Goal: Register for event/course

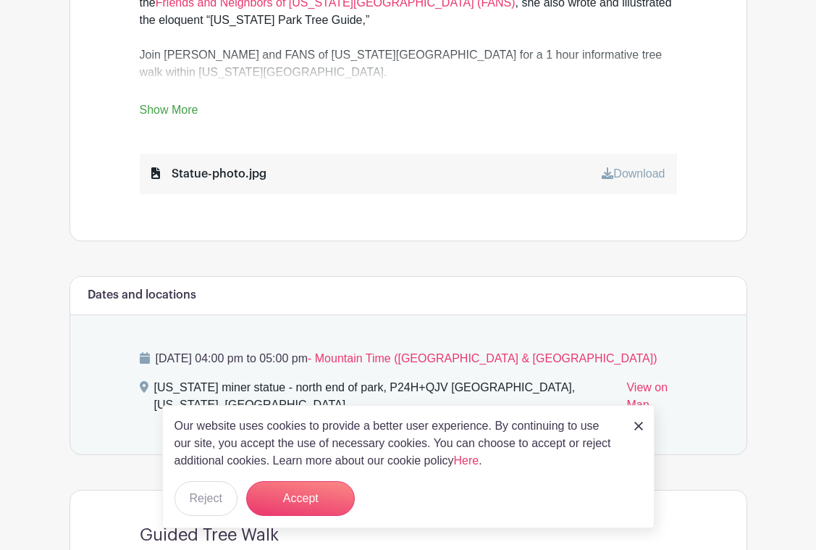
scroll to position [704, 0]
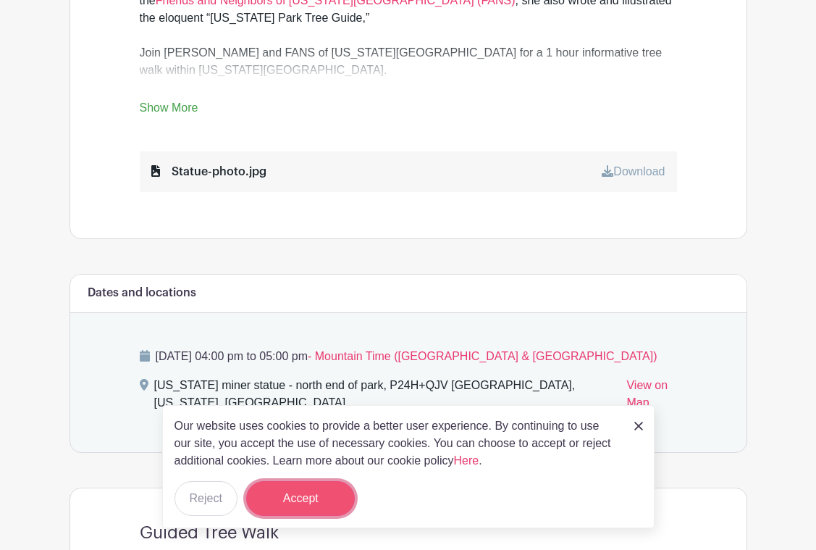
click at [326, 495] on button "Accept" at bounding box center [300, 498] width 109 height 35
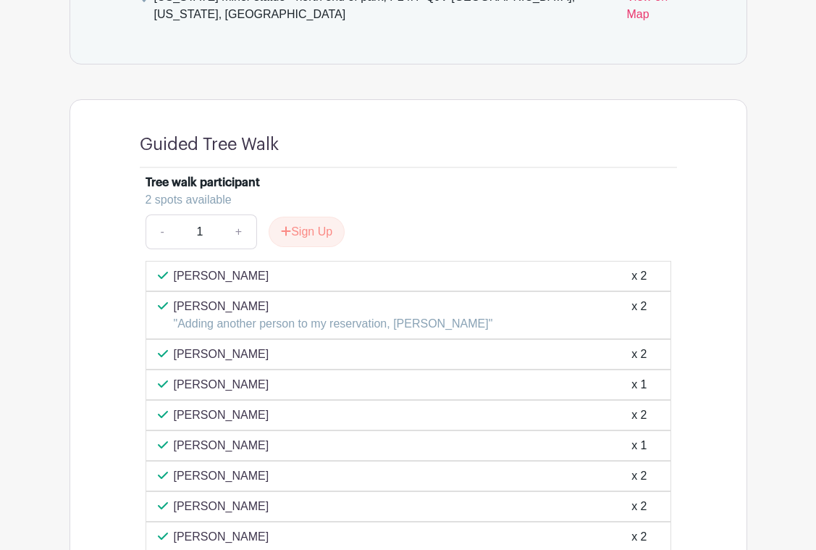
scroll to position [1099, 0]
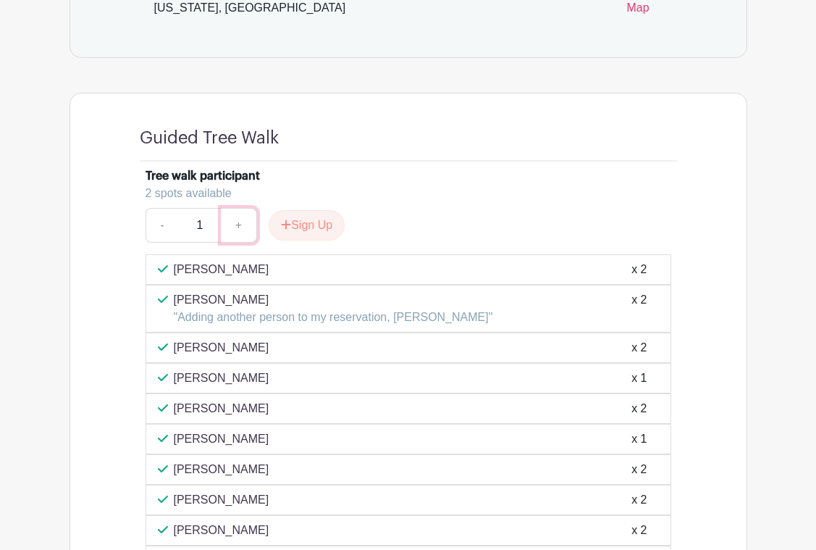
click at [235, 208] on link "+" at bounding box center [239, 225] width 36 height 35
type input "2"
click at [314, 214] on button "Sign Up" at bounding box center [307, 225] width 76 height 30
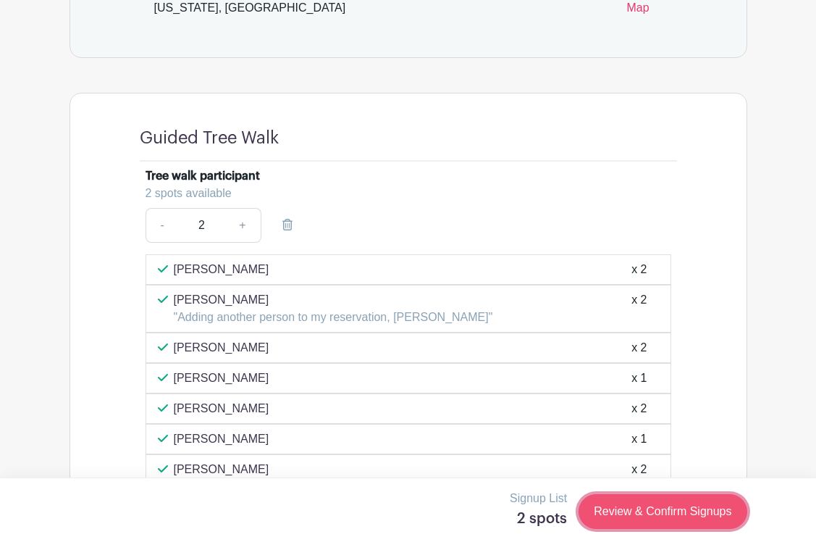
click at [627, 506] on link "Review & Confirm Signups" at bounding box center [663, 511] width 168 height 35
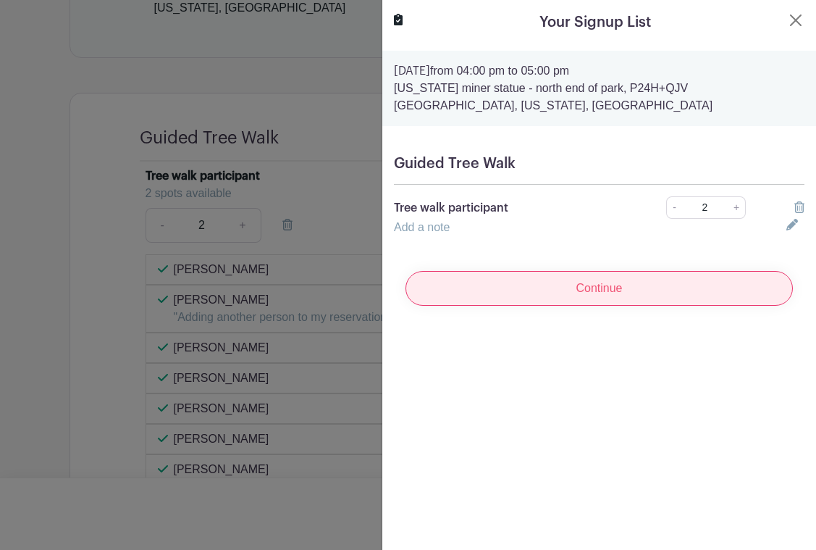
click at [619, 271] on input "Continue" at bounding box center [600, 288] width 388 height 35
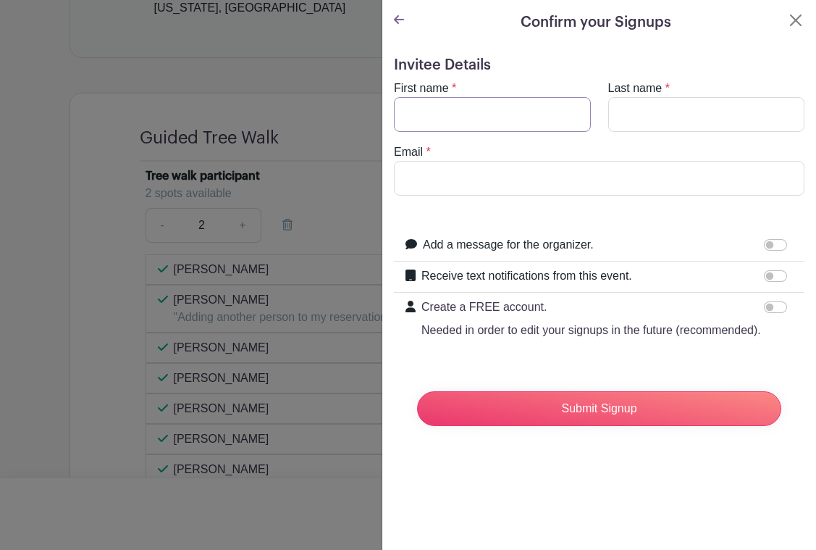
click at [495, 112] on input "First name" at bounding box center [492, 114] width 197 height 35
type input "[PERSON_NAME]"
click at [657, 114] on input "Last name" at bounding box center [707, 114] width 197 height 35
type input "Gray"
click at [481, 173] on input "Email" at bounding box center [599, 178] width 411 height 35
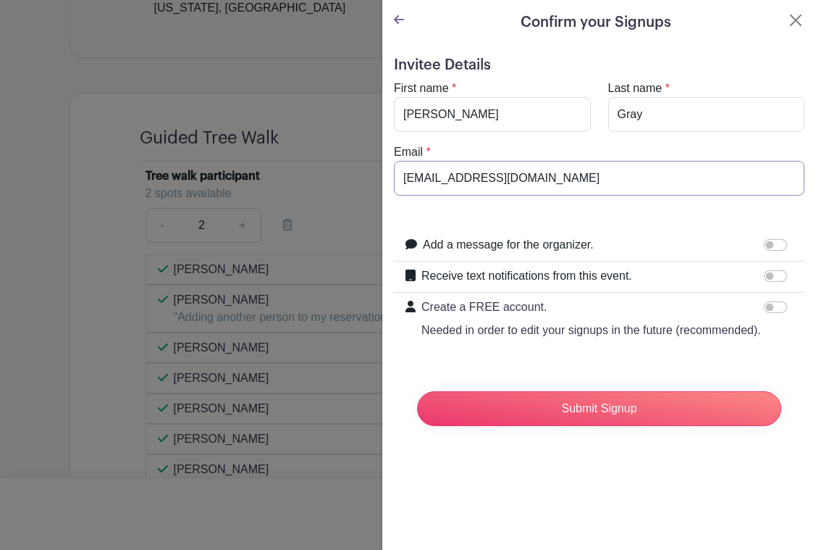
type input "[EMAIL_ADDRESS][DOMAIN_NAME]"
click at [616, 199] on form "Invitee Details First name * [PERSON_NAME] Last name * [PERSON_NAME] Email * [E…" at bounding box center [599, 247] width 411 height 381
click at [748, 246] on div "Add a message for the organizer." at bounding box center [608, 245] width 370 height 19
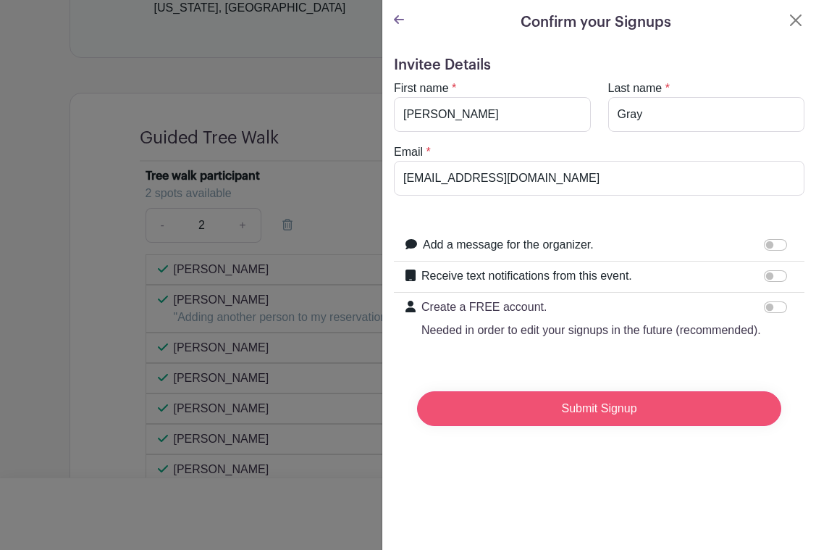
click at [649, 404] on input "Submit Signup" at bounding box center [599, 408] width 364 height 35
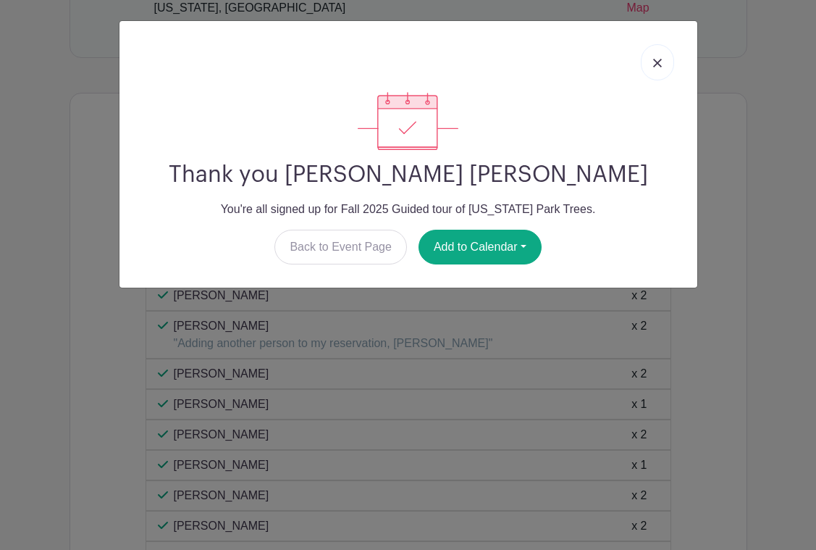
click at [660, 70] on link at bounding box center [657, 62] width 33 height 36
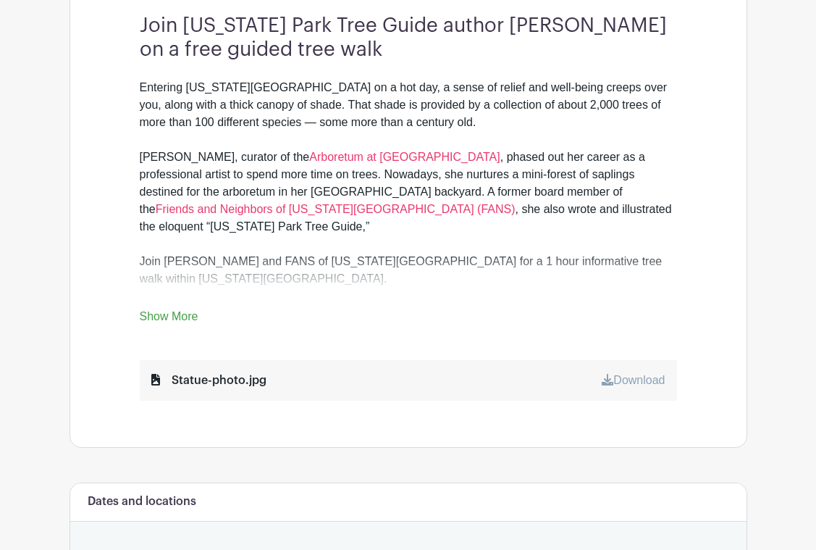
scroll to position [533, 0]
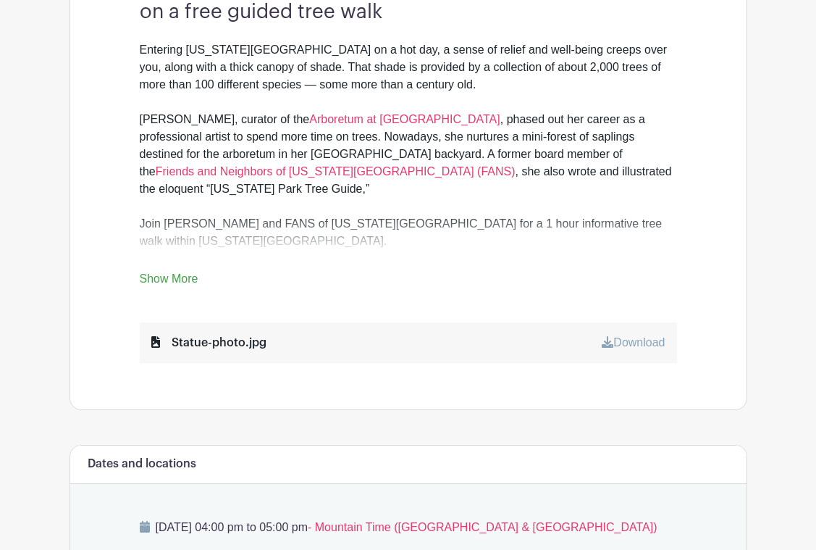
click at [157, 275] on link "Show More" at bounding box center [169, 281] width 59 height 18
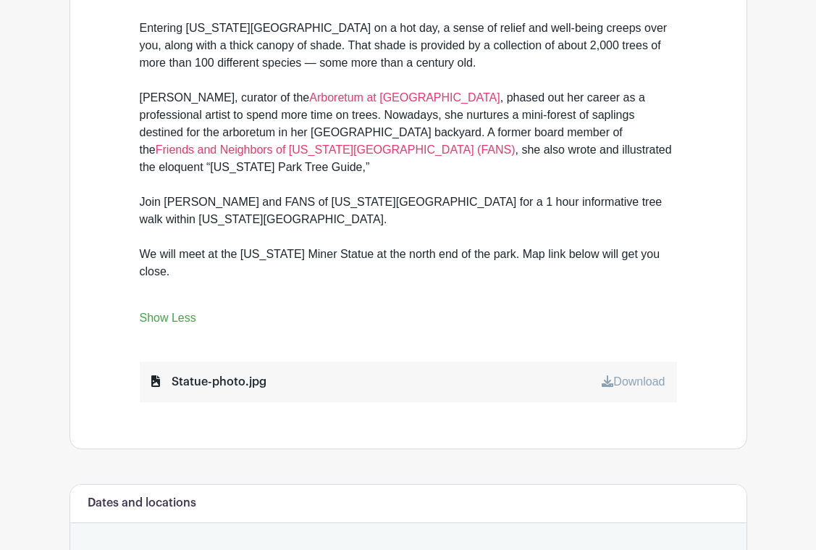
scroll to position [556, 0]
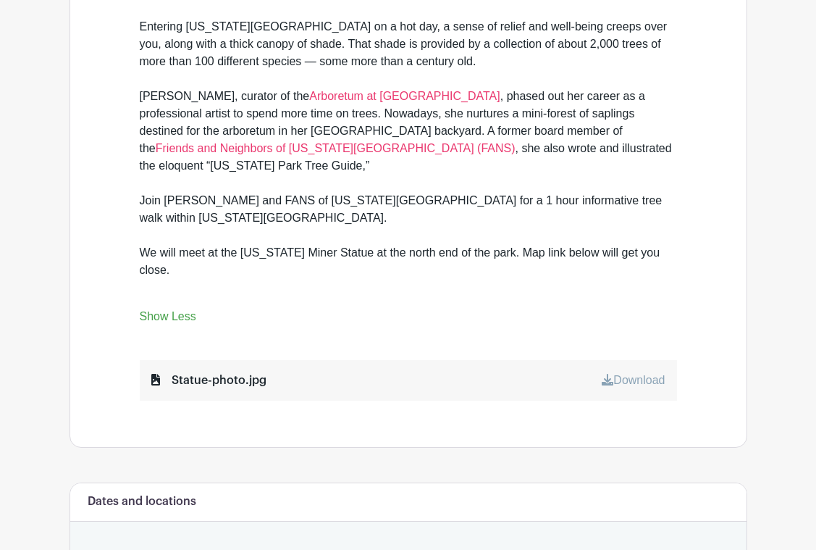
click at [442, 367] on div "Statue-photo.jpg Download" at bounding box center [409, 380] width 538 height 41
click at [192, 372] on div "Statue-photo.jpg" at bounding box center [208, 380] width 115 height 17
click at [649, 374] on link "Download" at bounding box center [633, 380] width 63 height 12
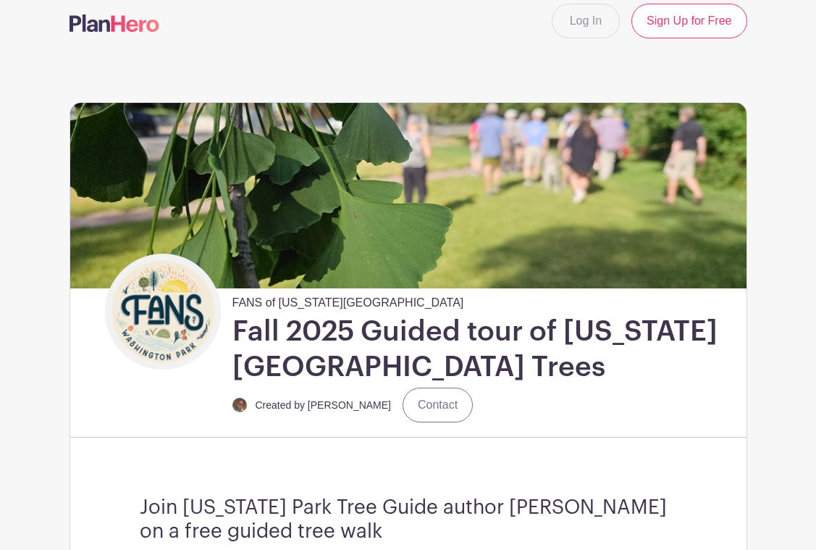
scroll to position [0, 0]
